Goal: Communication & Community: Answer question/provide support

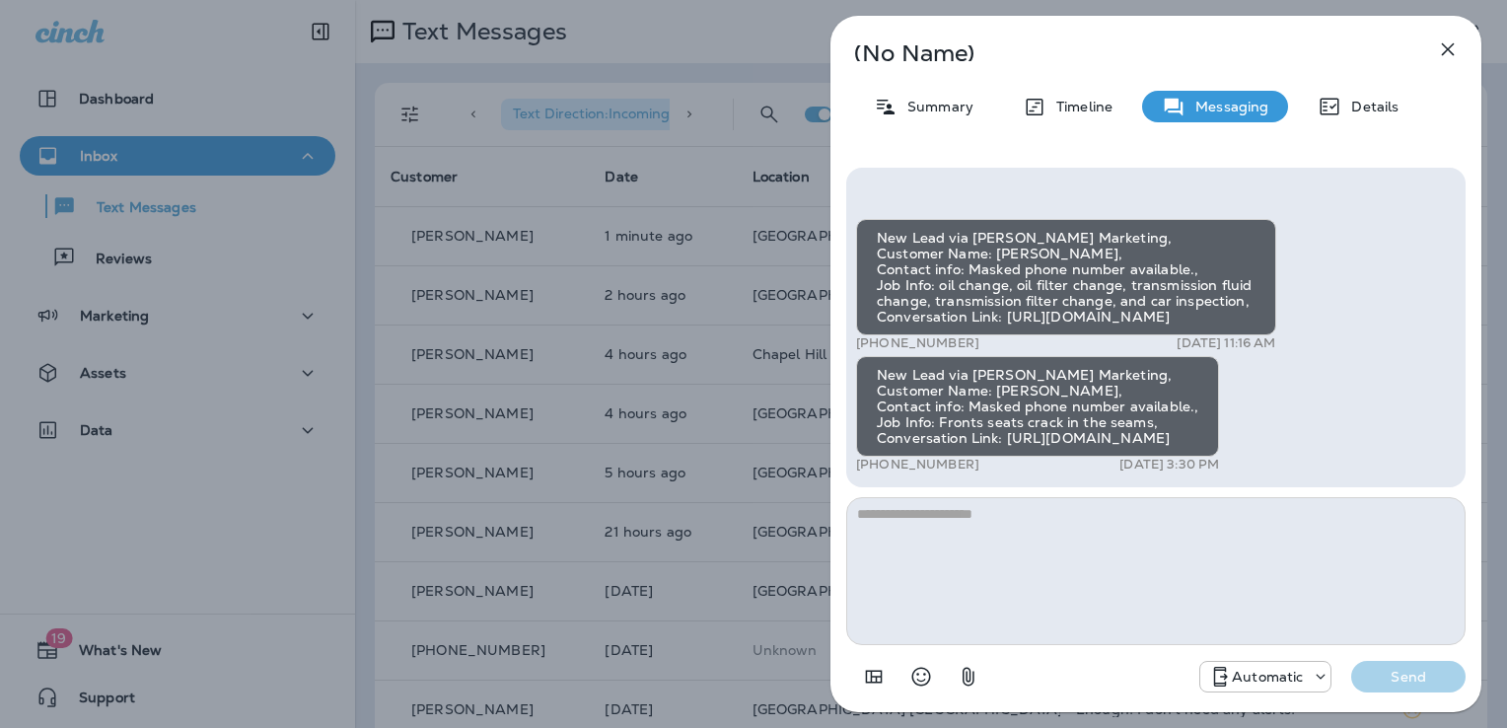
scroll to position [138, 0]
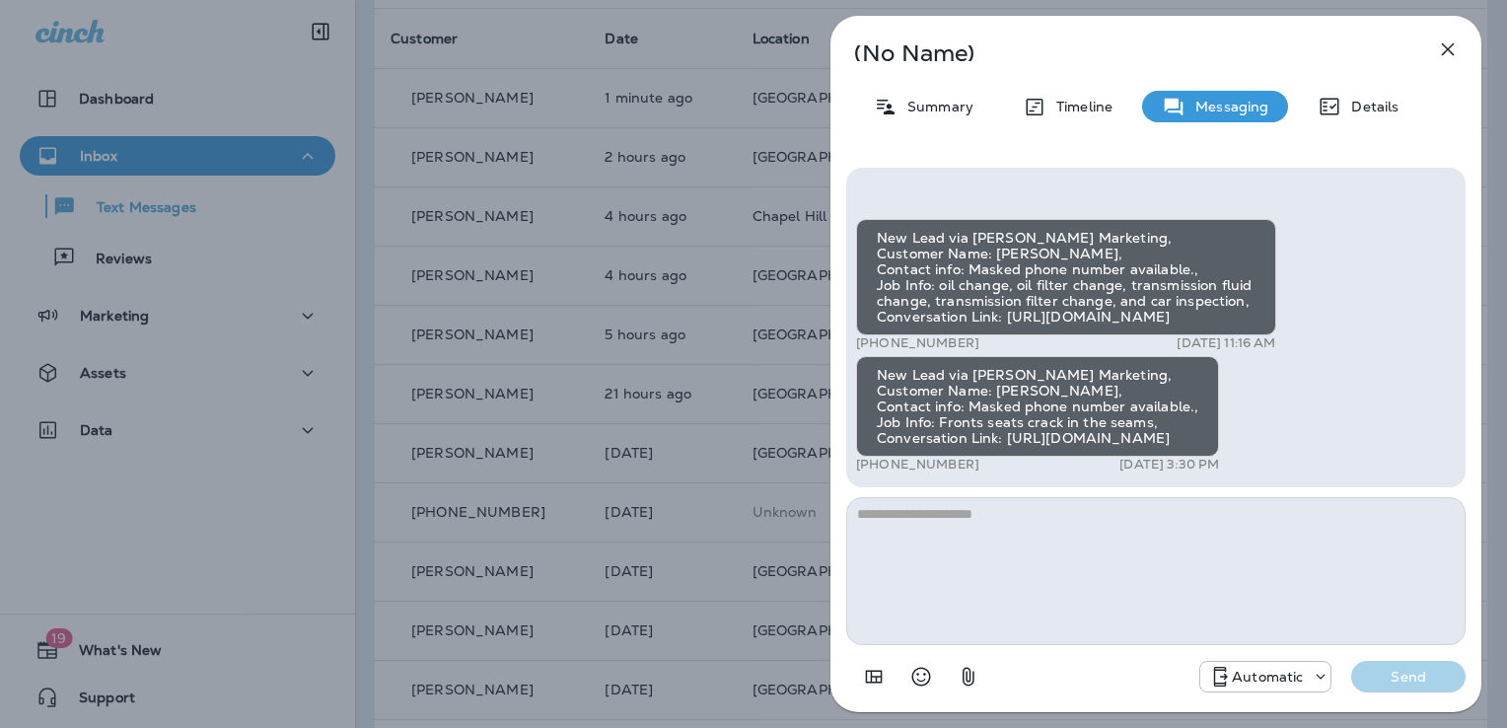
click at [1441, 51] on icon "button" at bounding box center [1448, 49] width 24 height 24
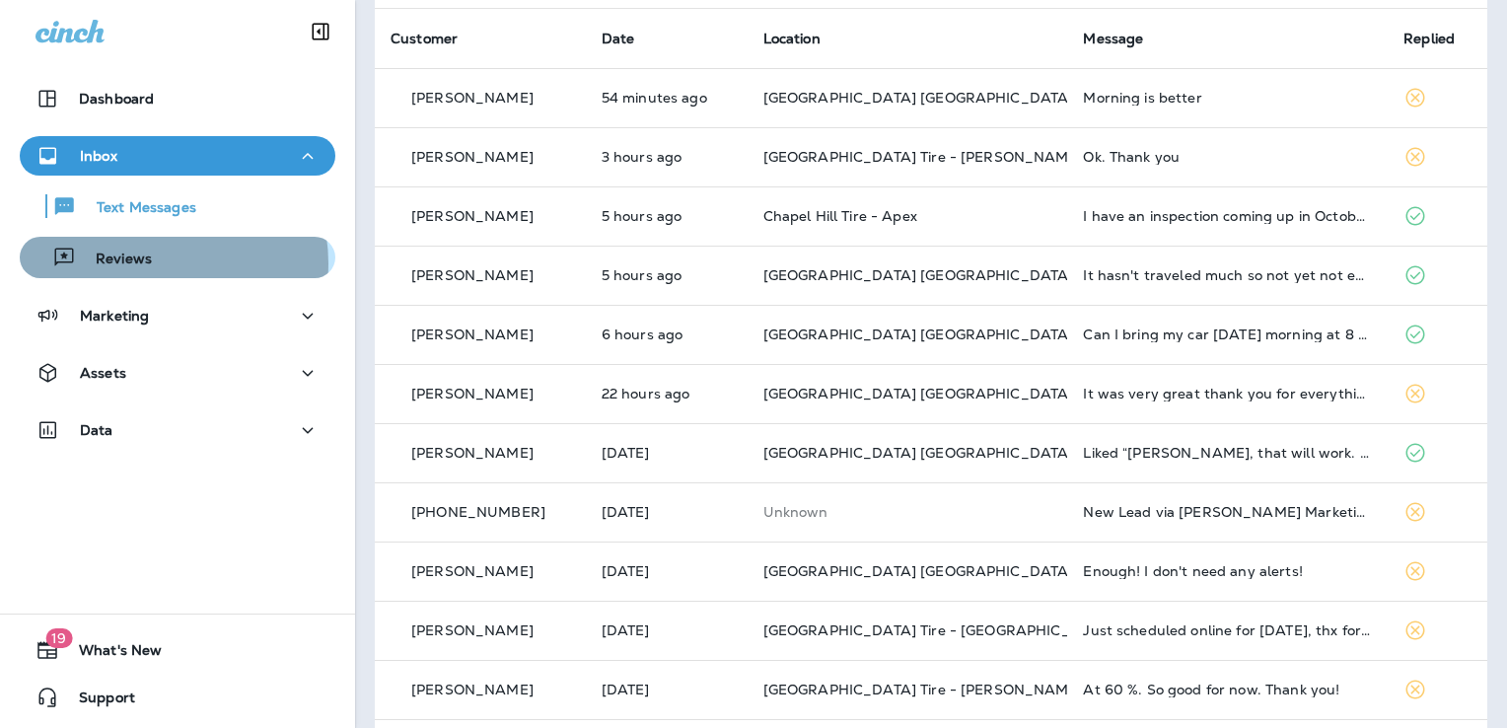
click at [149, 263] on p "Reviews" at bounding box center [114, 259] width 76 height 19
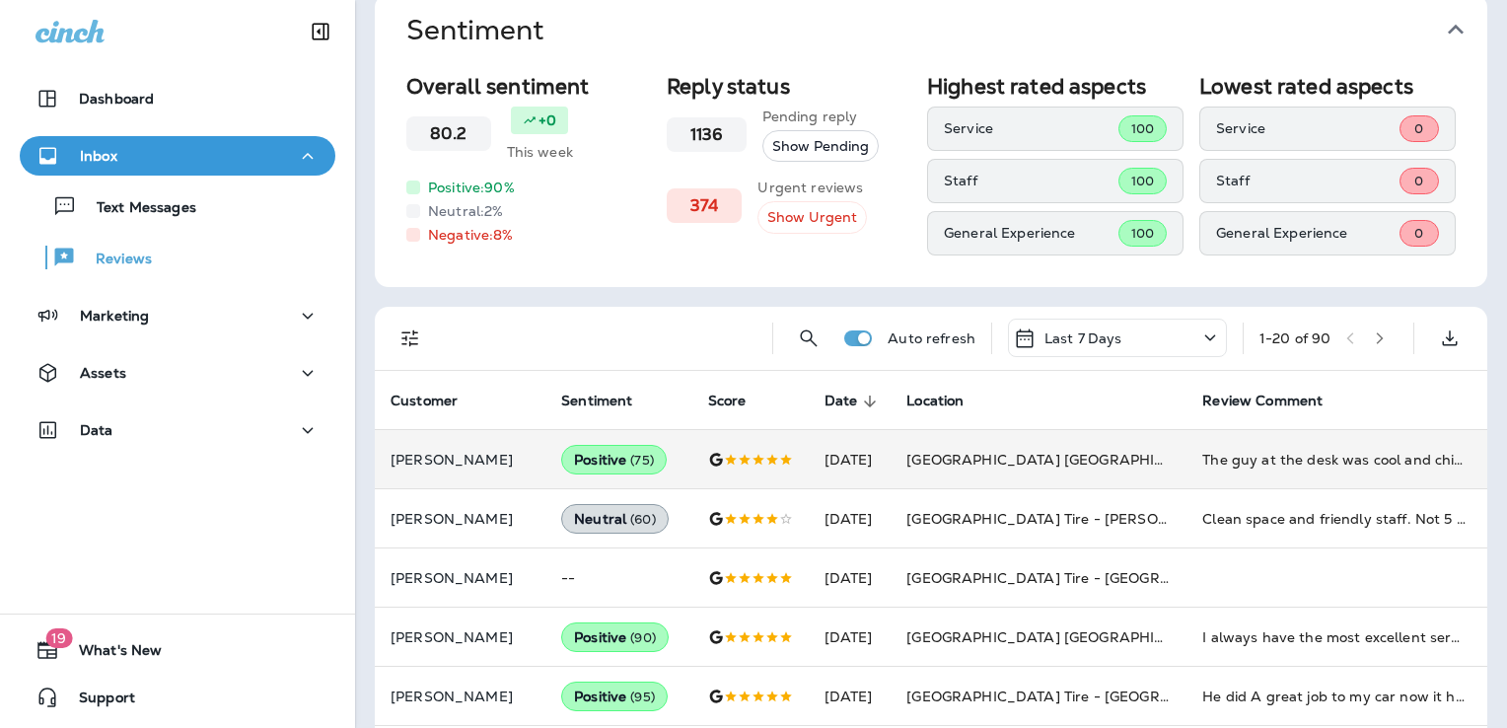
scroll to position [87, 0]
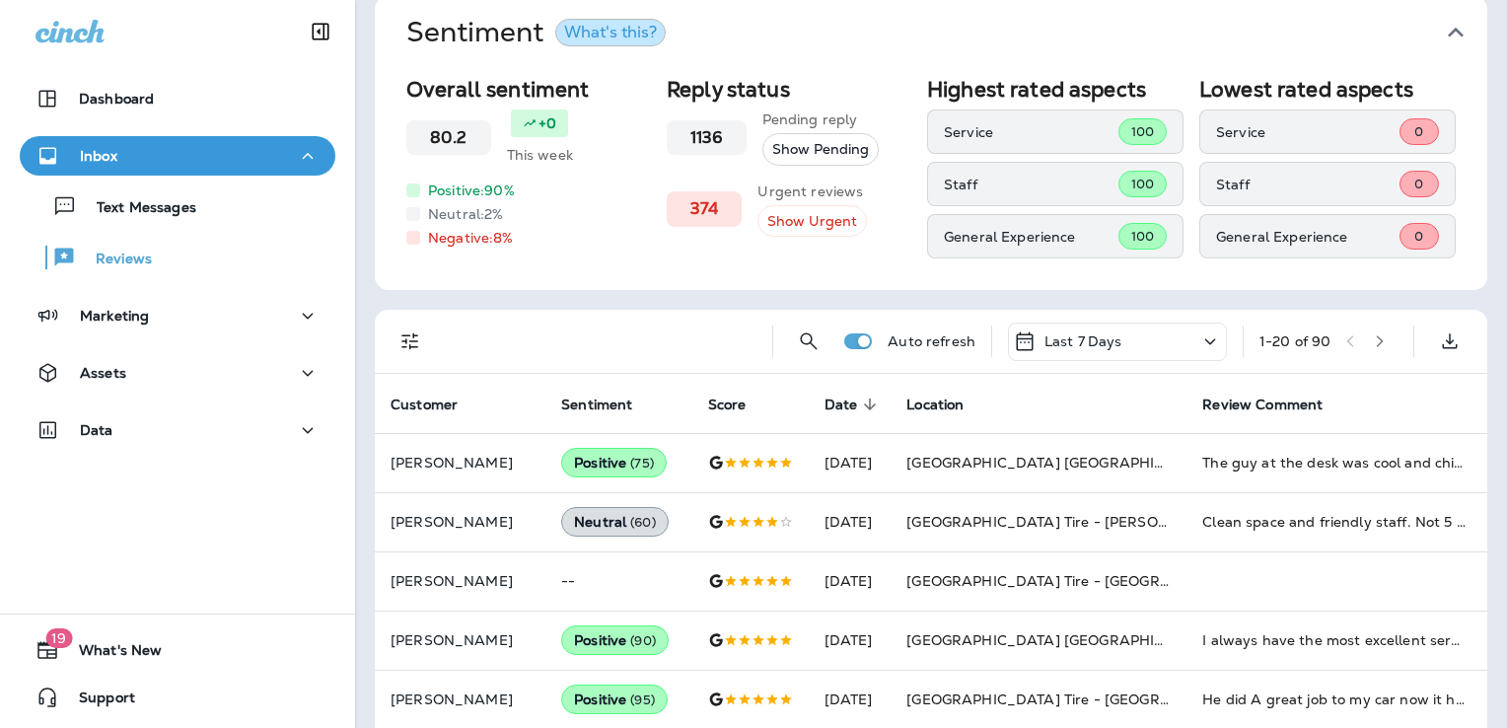
click at [798, 228] on button "Show Urgent" at bounding box center [811, 221] width 109 height 33
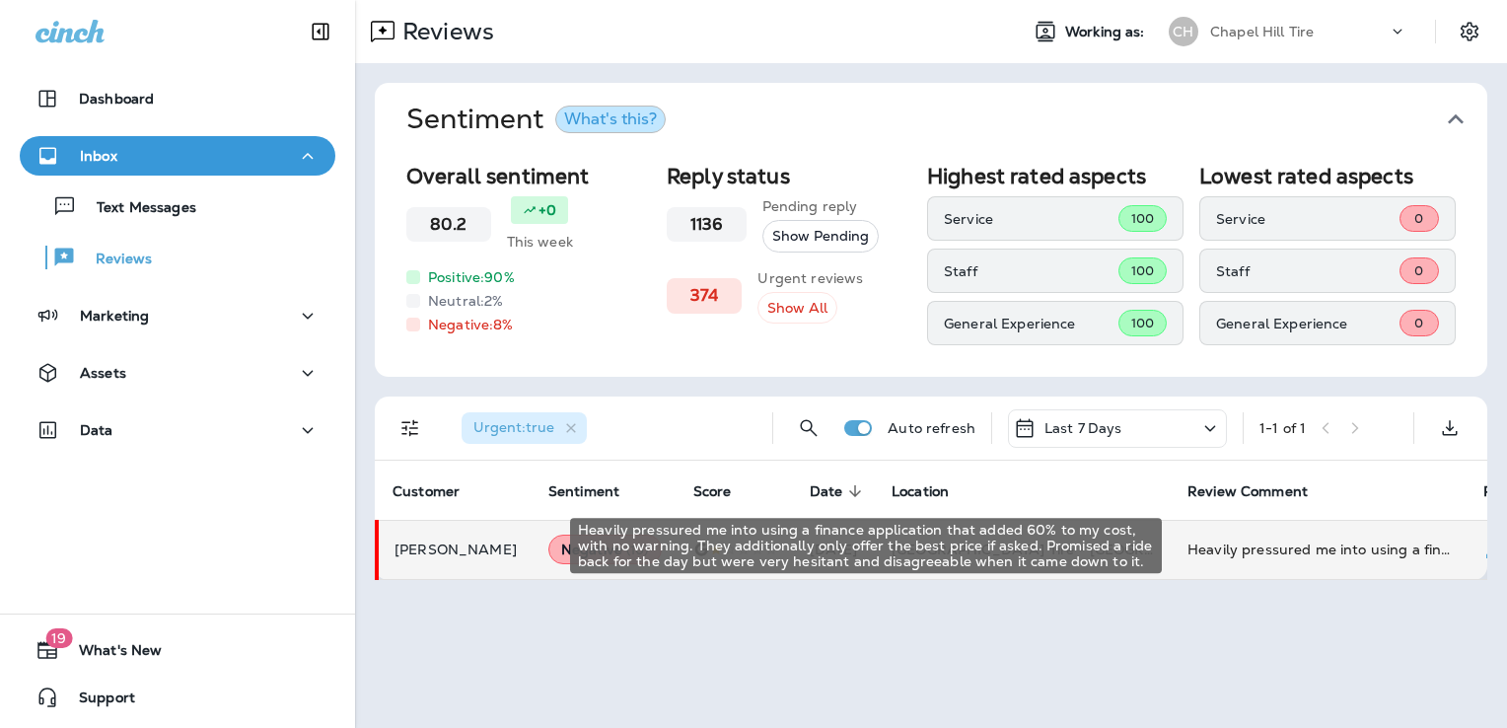
click at [1229, 539] on div "Heavily pressured me into using a finance application that added 60% to my cost…" at bounding box center [1319, 549] width 264 height 20
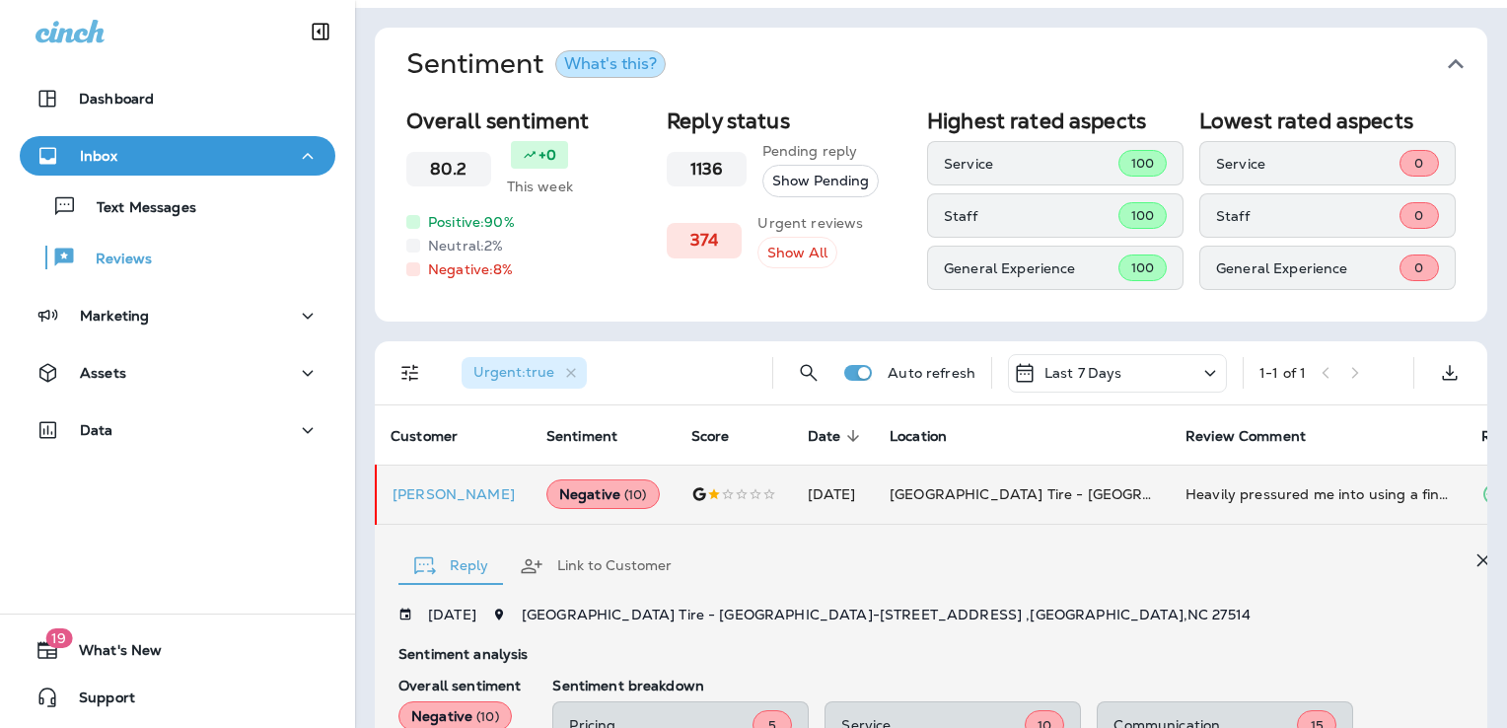
scroll to position [55, 0]
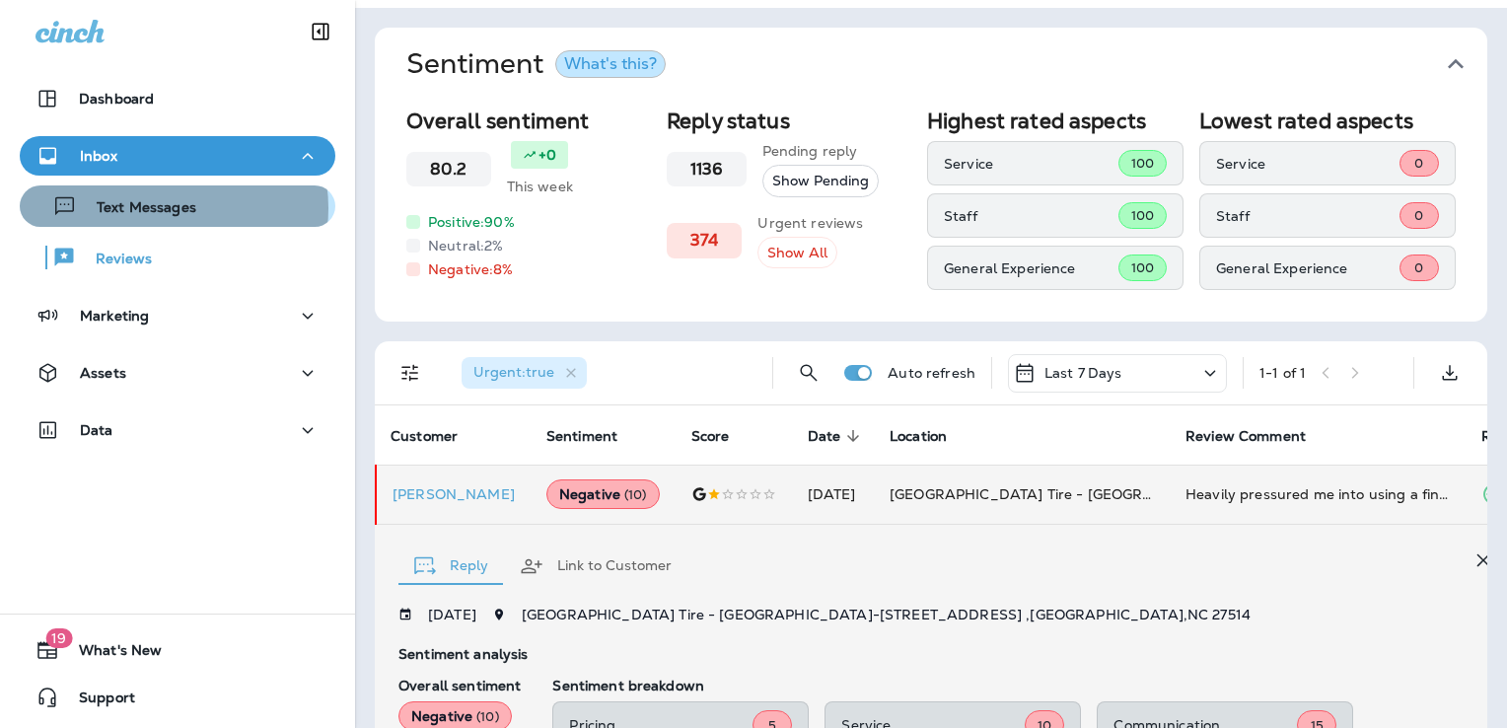
click at [166, 208] on p "Text Messages" at bounding box center [136, 208] width 119 height 19
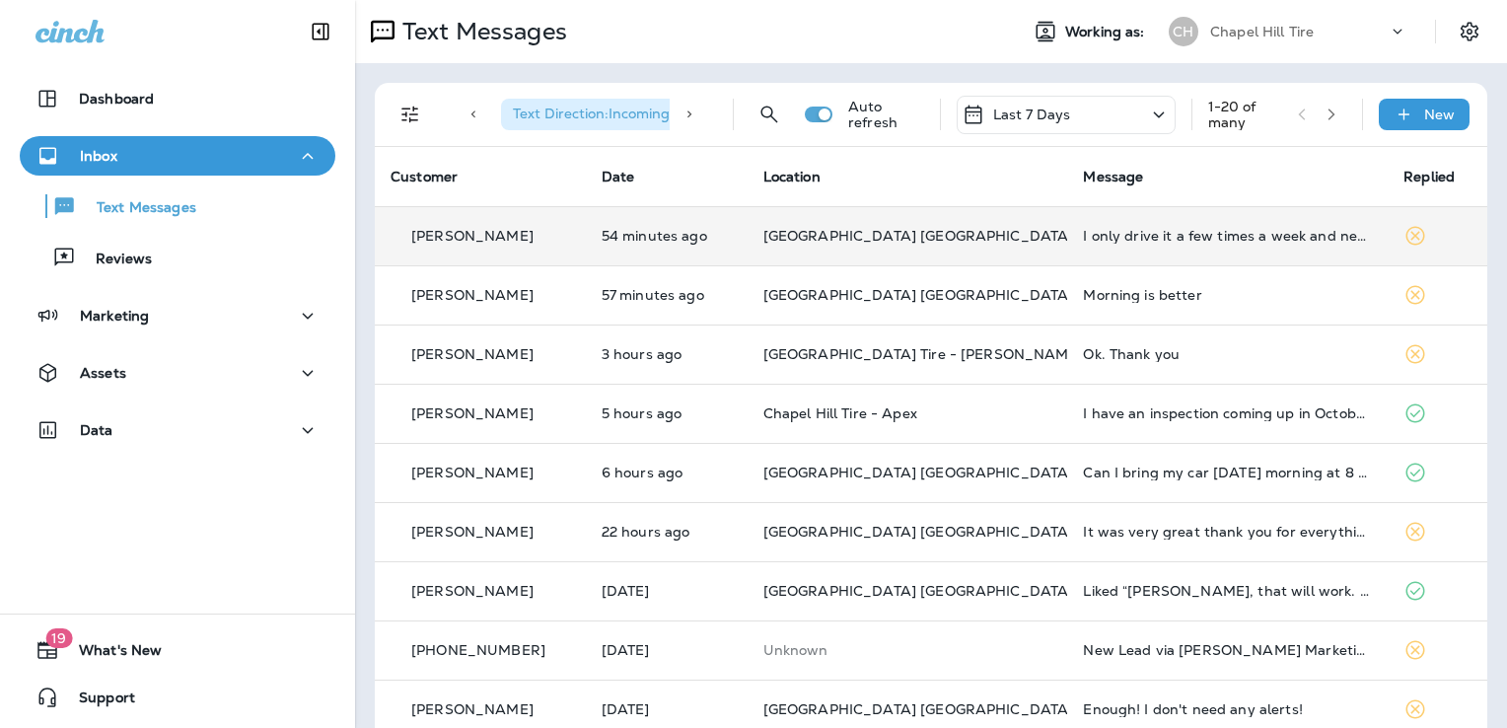
click at [1067, 250] on td "I only drive it a few times a week and never very far" at bounding box center [1227, 235] width 320 height 59
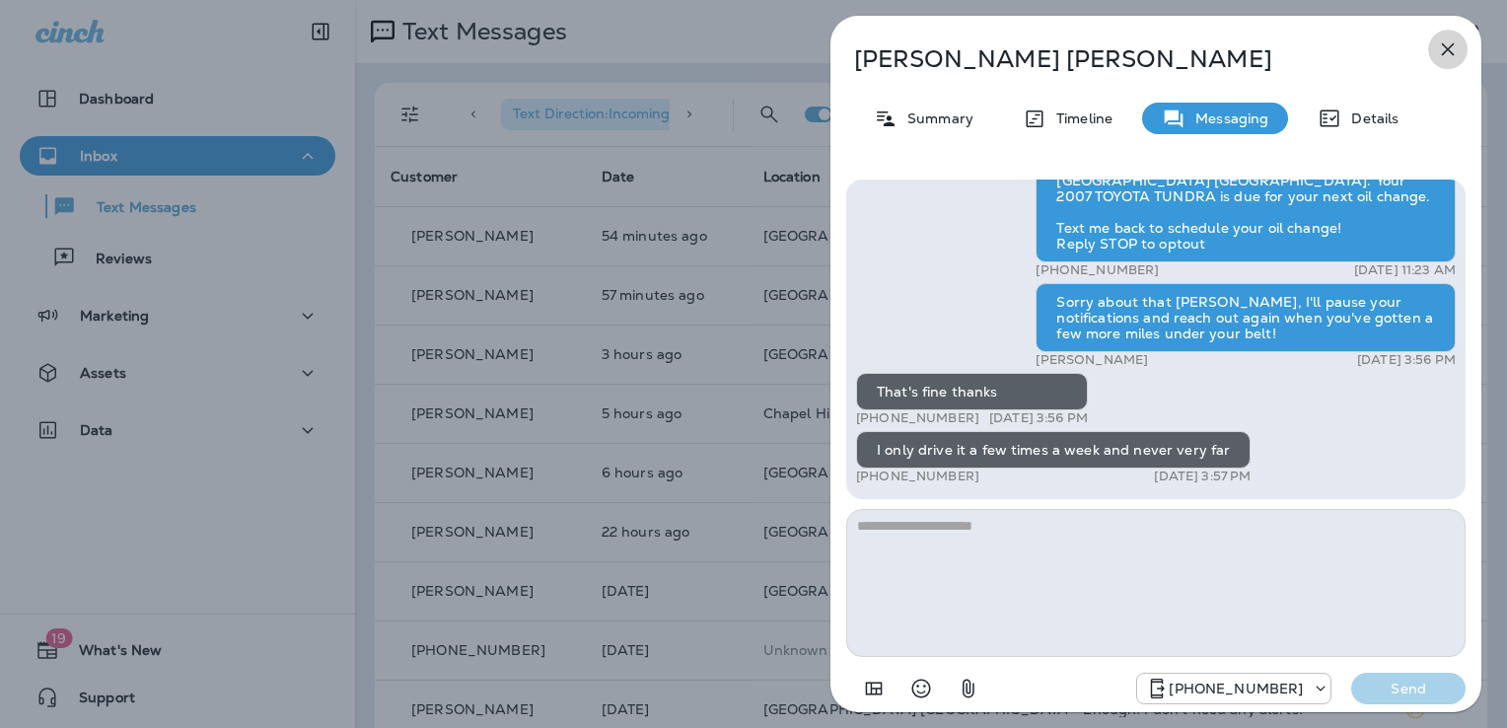
click at [1440, 59] on icon "button" at bounding box center [1448, 49] width 24 height 24
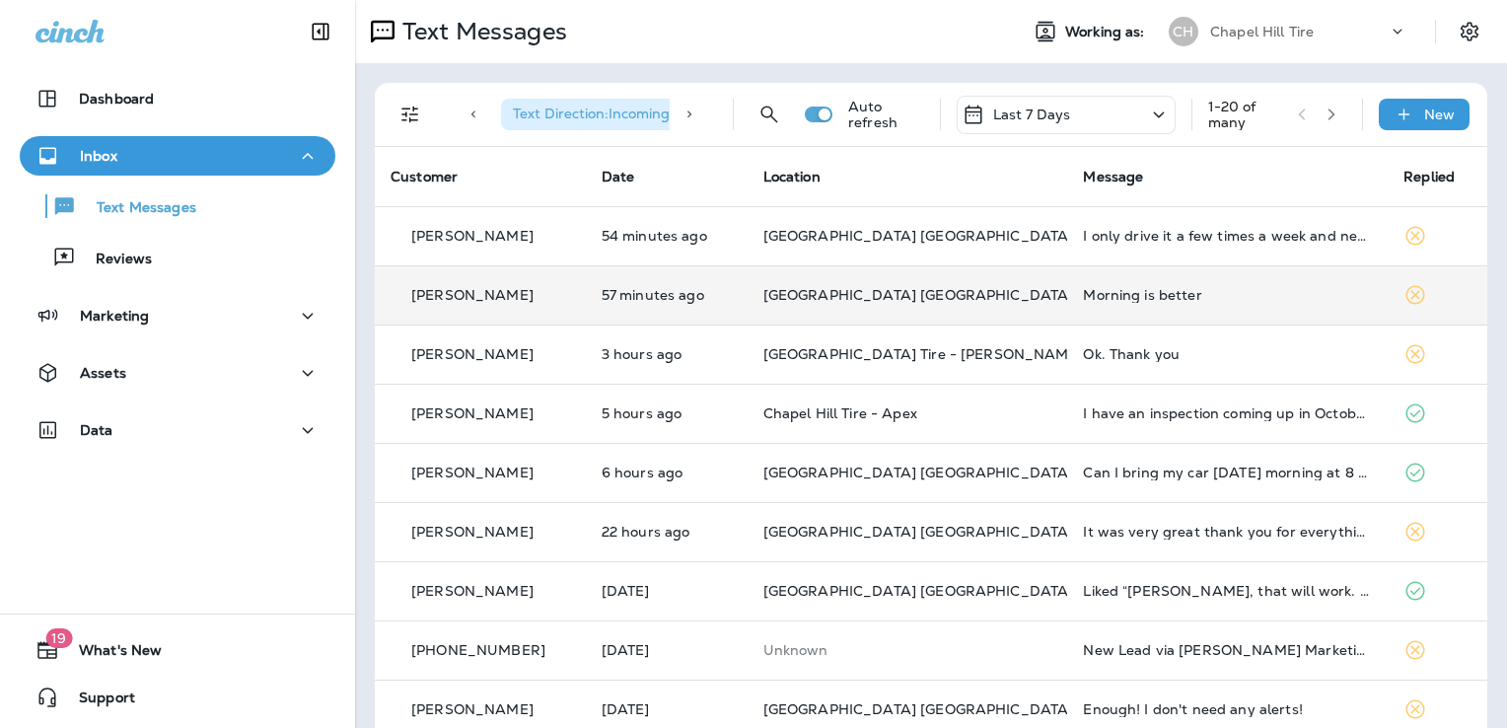
click at [1148, 302] on td "Morning is better" at bounding box center [1227, 294] width 320 height 59
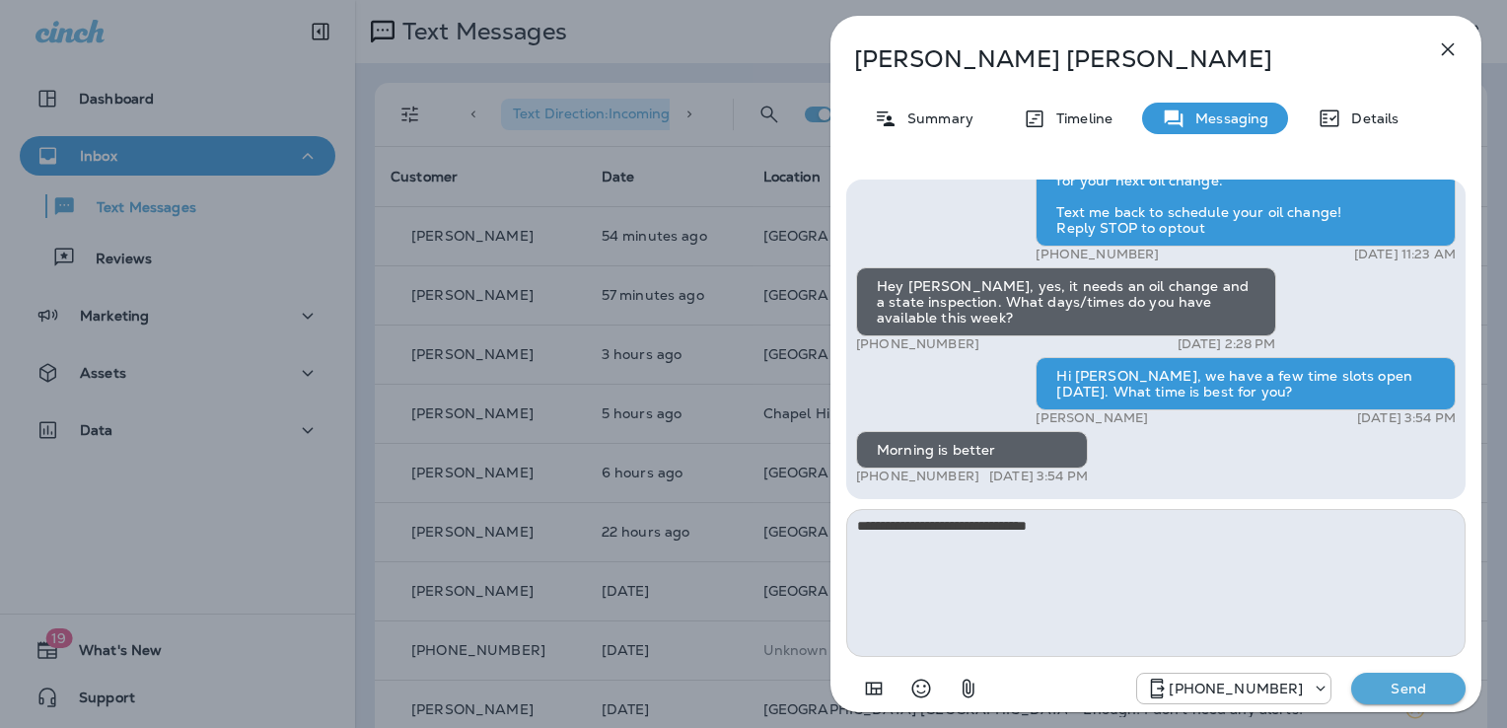
type textarea "**********"
click at [937, 120] on p "Summary" at bounding box center [935, 118] width 76 height 16
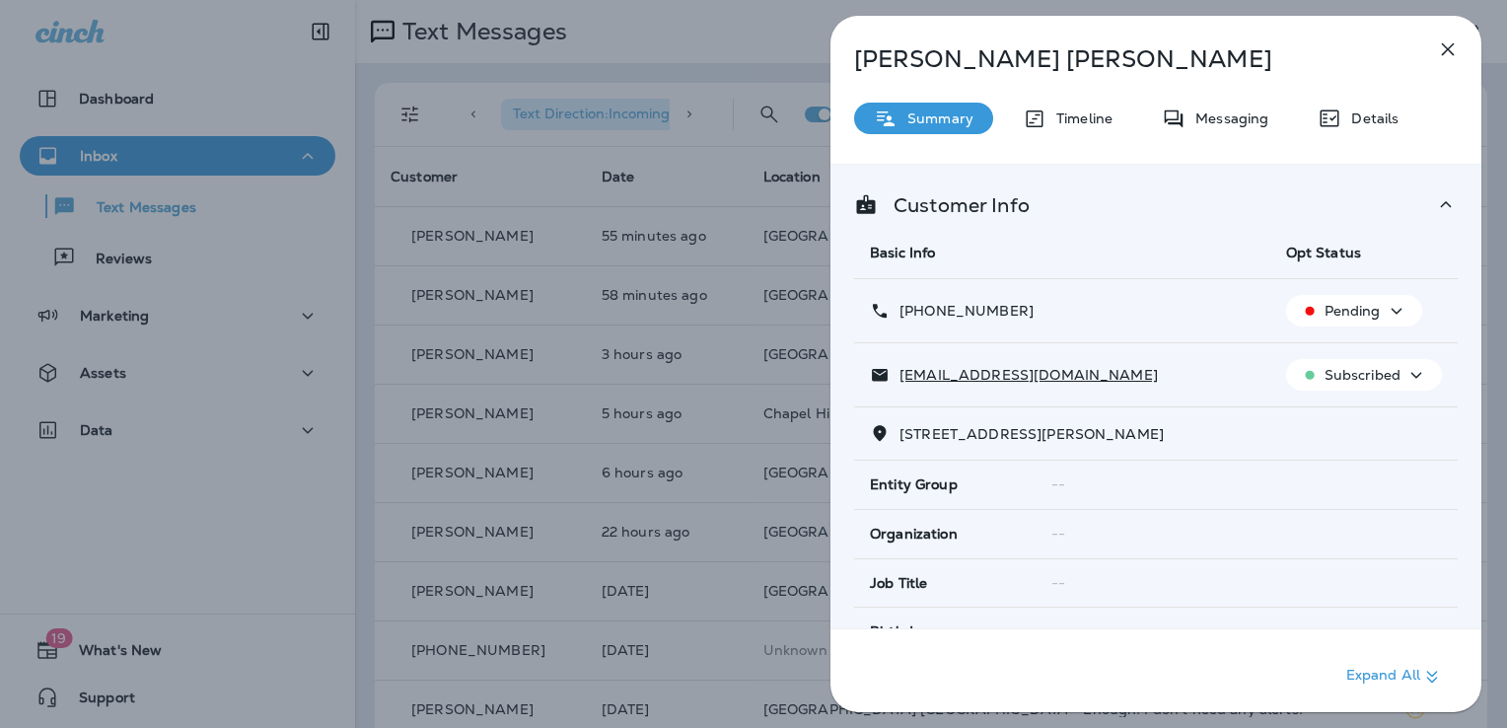
drag, startPoint x: 1020, startPoint y: 309, endPoint x: 917, endPoint y: 302, distance: 103.8
click at [917, 302] on div "[PHONE_NUMBER]" at bounding box center [1062, 311] width 385 height 21
copy p "[PHONE_NUMBER]"
click at [1366, 116] on p "Details" at bounding box center [1369, 118] width 57 height 16
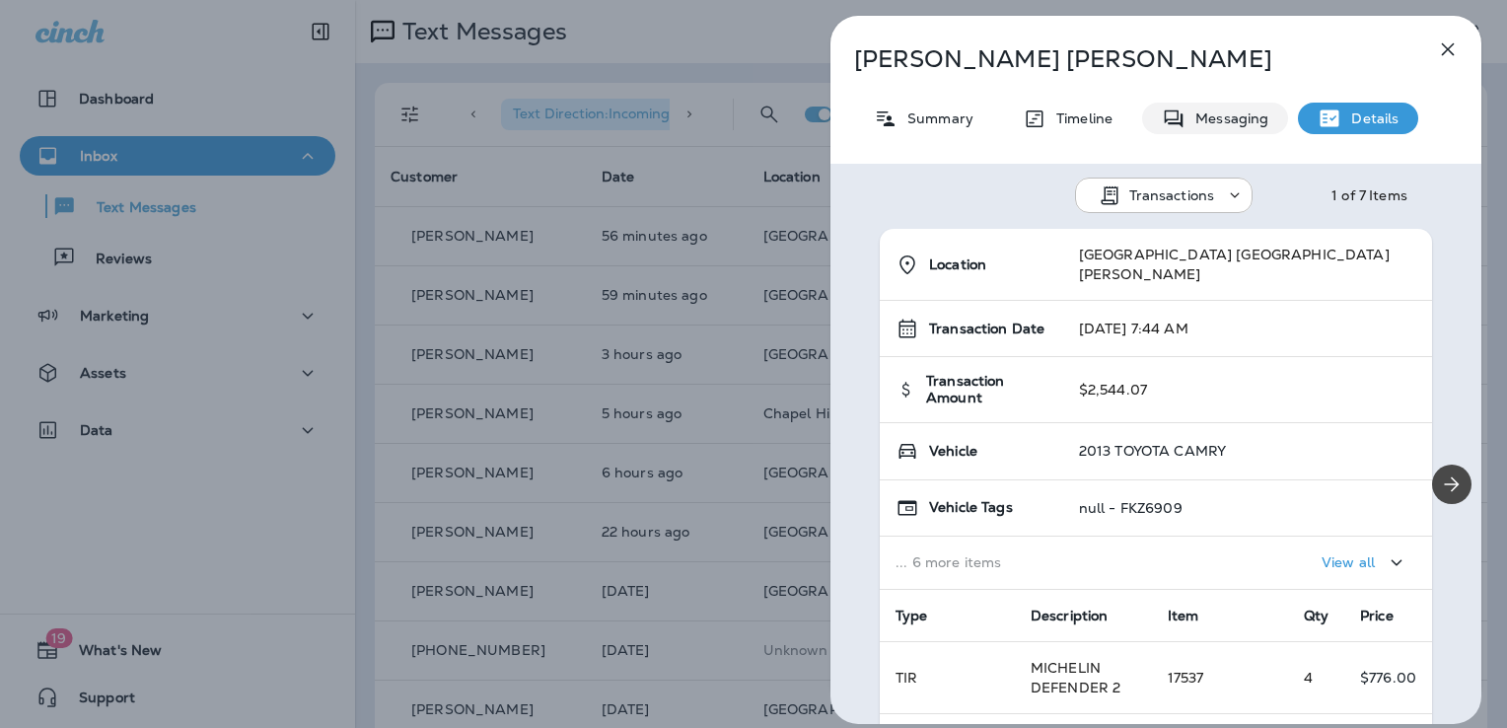
click at [1239, 120] on p "Messaging" at bounding box center [1226, 118] width 83 height 16
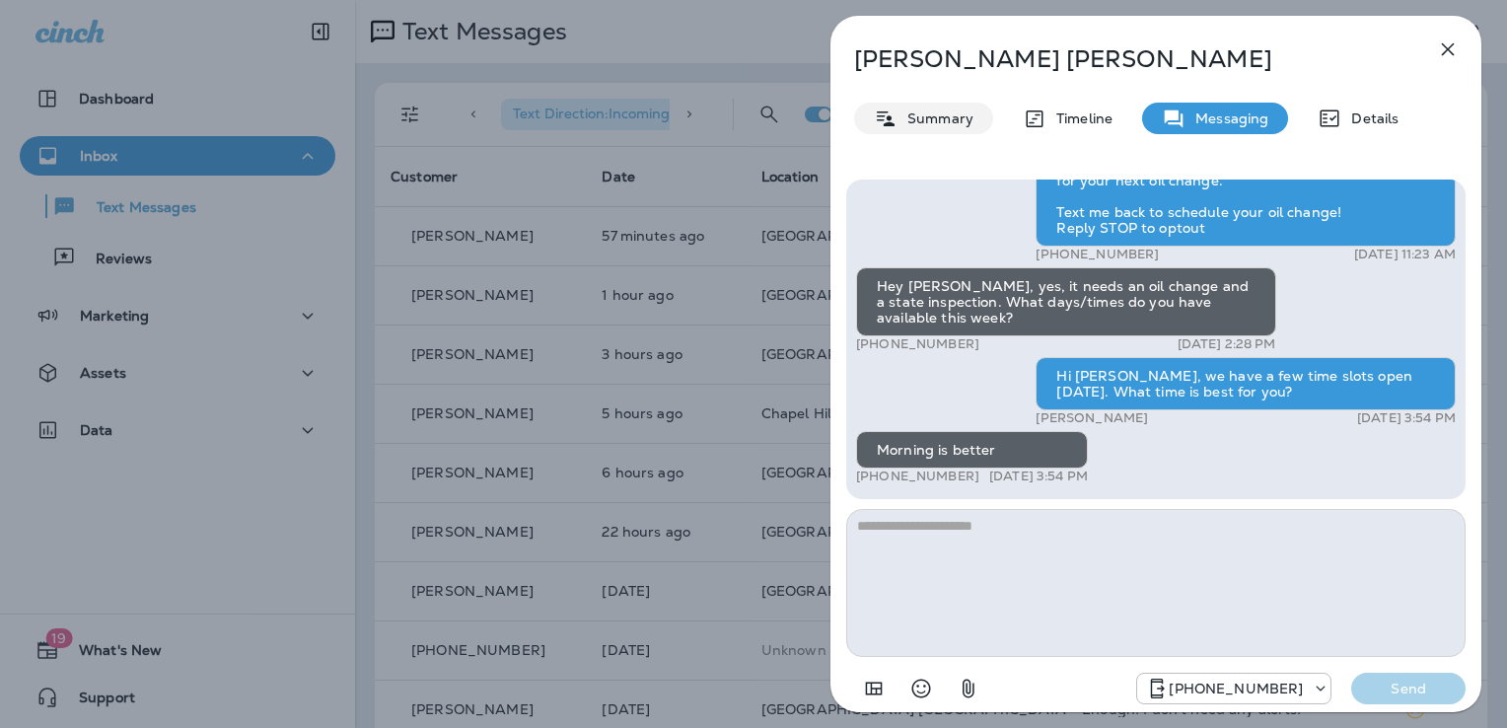
click at [952, 118] on p "Summary" at bounding box center [935, 118] width 76 height 16
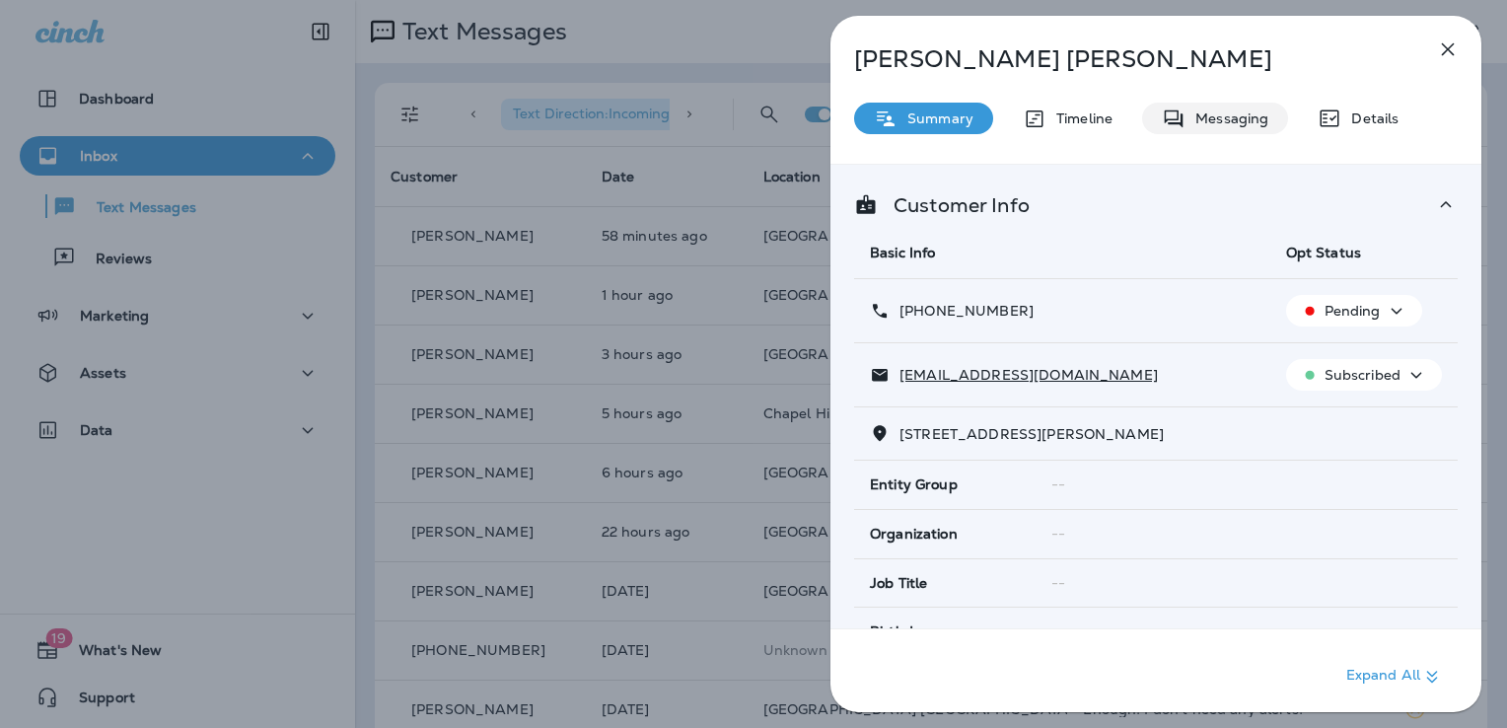
click at [1223, 115] on p "Messaging" at bounding box center [1226, 118] width 83 height 16
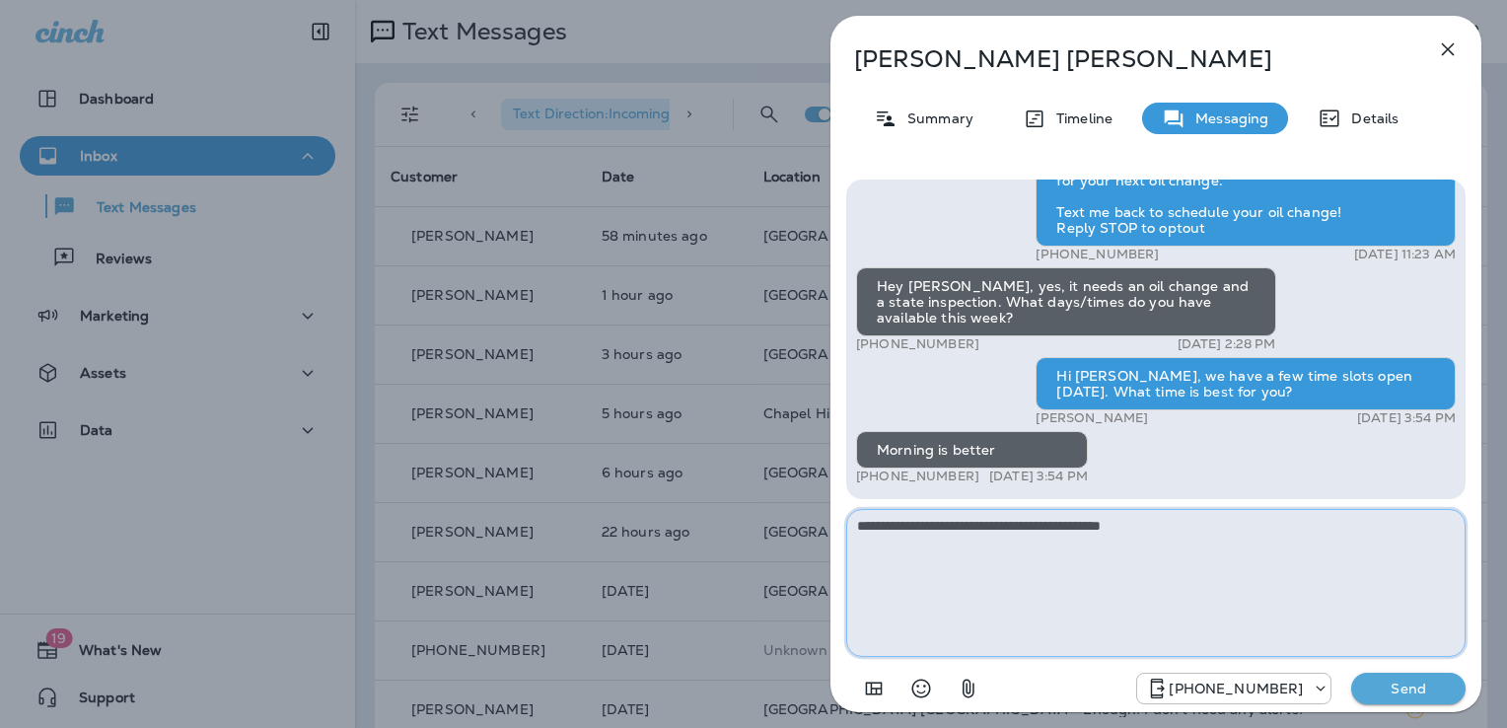
type textarea "**********"
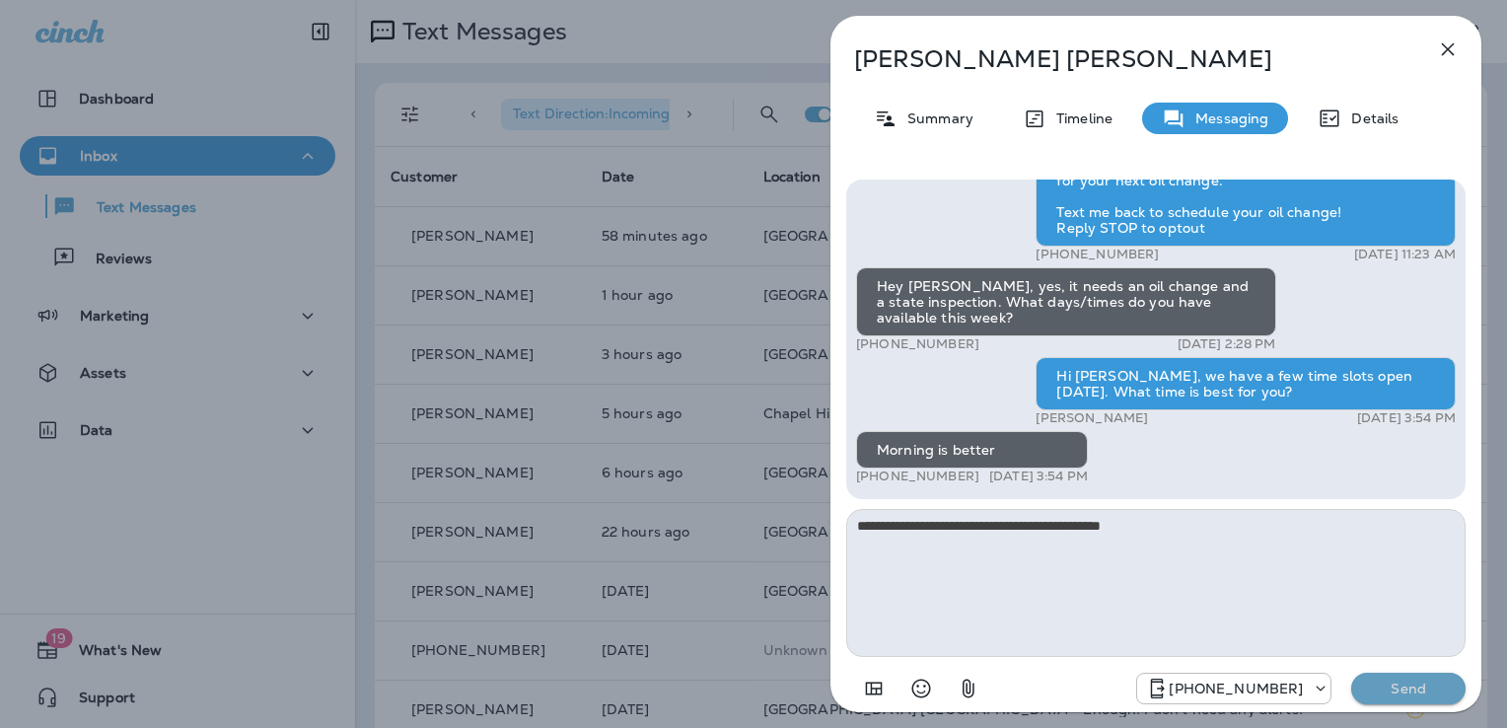
click at [1410, 681] on p "Send" at bounding box center [1408, 688] width 83 height 18
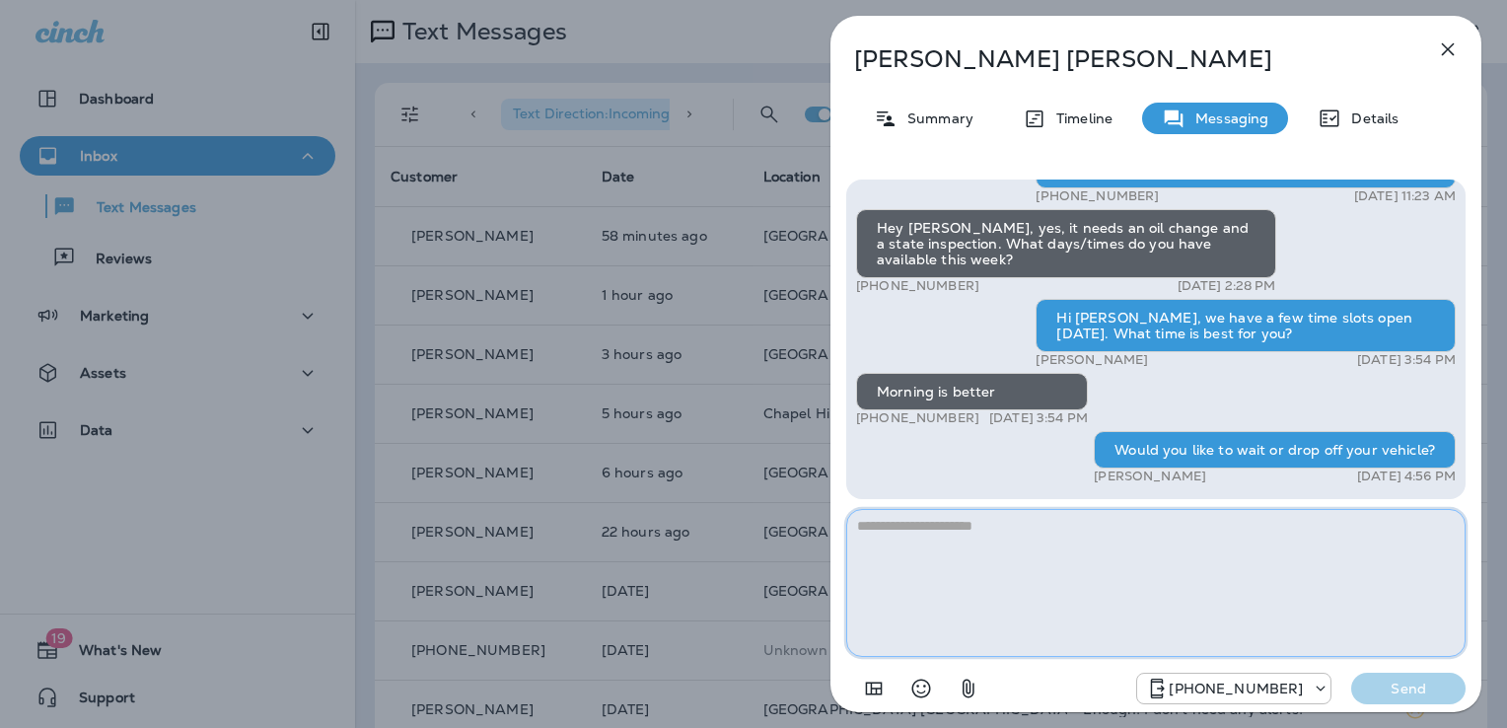
click at [881, 527] on textarea at bounding box center [1155, 583] width 619 height 148
click at [857, 530] on textarea "**********" at bounding box center [1155, 583] width 619 height 148
type textarea "**********"
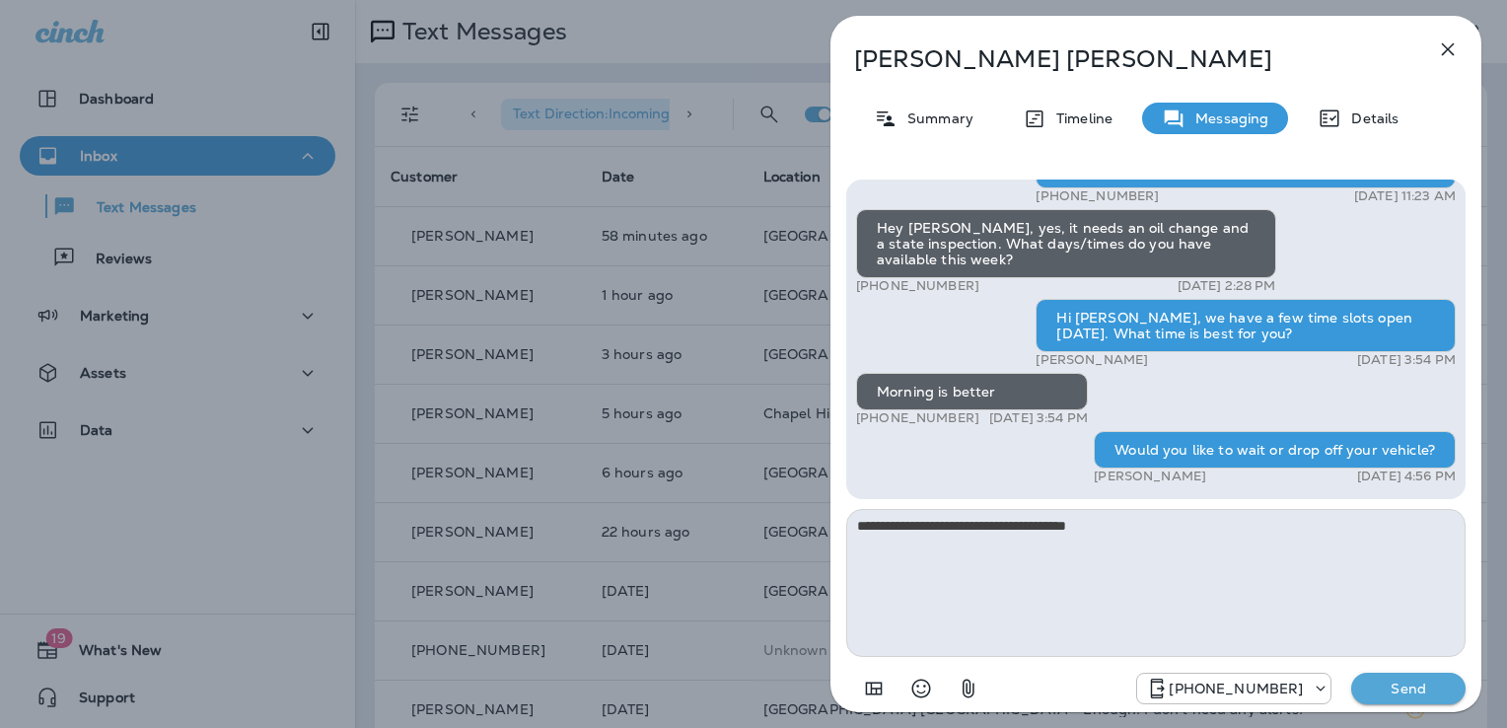
click at [1422, 684] on p "Send" at bounding box center [1408, 688] width 83 height 18
